Goal: Information Seeking & Learning: Learn about a topic

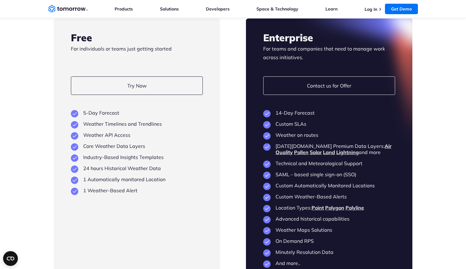
scroll to position [1447, 0]
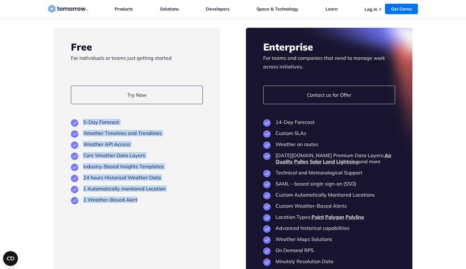
drag, startPoint x: 128, startPoint y: 181, endPoint x: 75, endPoint y: 109, distance: 89.7
click at [75, 109] on div "Free For individuals or teams just getting started Try Now View Key Features 5-…" at bounding box center [137, 158] width 166 height 261
click at [219, 175] on div "Free For individuals or teams just getting started Try Now View Key Features 5-…" at bounding box center [137, 158] width 166 height 261
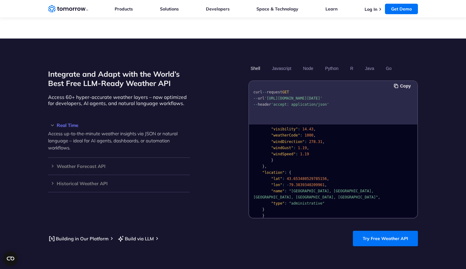
click at [291, 153] on pre "{ "data" : { "time" : "[DATE]T13:53:00Z" , "values" : { "cloudBase" : null , "c…" at bounding box center [333, 112] width 168 height 219
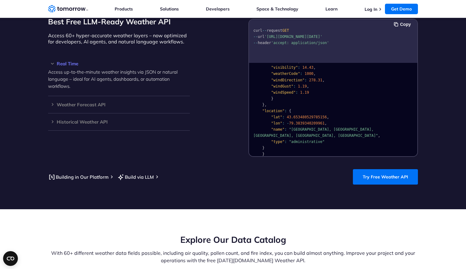
scroll to position [493, 0]
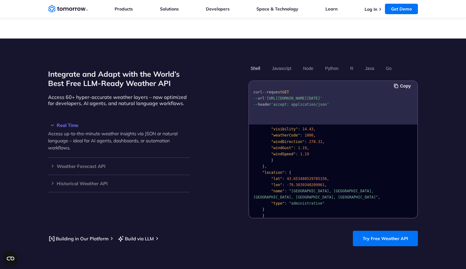
click at [305, 156] on pre "{ "data" : { "time" : "[DATE]T13:53:00Z" , "values" : { "cloudBase" : null , "c…" at bounding box center [333, 112] width 168 height 219
click at [287, 133] on span ""weatherCode"" at bounding box center [285, 135] width 29 height 4
click at [285, 152] on span ""windSpeed"" at bounding box center [283, 154] width 24 height 4
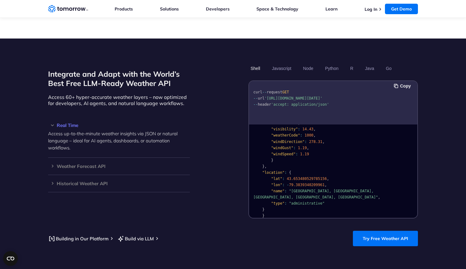
click at [297, 175] on pre "{ "data" : { "time" : "[DATE]T13:53:00Z" , "values" : { "cloudBase" : null , "c…" at bounding box center [333, 112] width 168 height 219
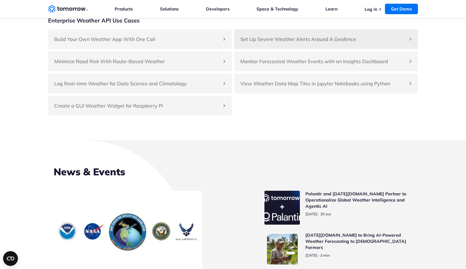
scroll to position [2587, 0]
